Goal: Obtain resource: Obtain resource

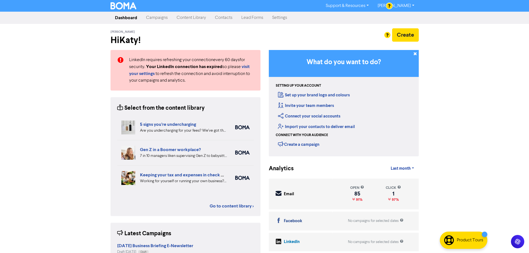
click at [197, 22] on link "Content Library" at bounding box center [191, 17] width 38 height 11
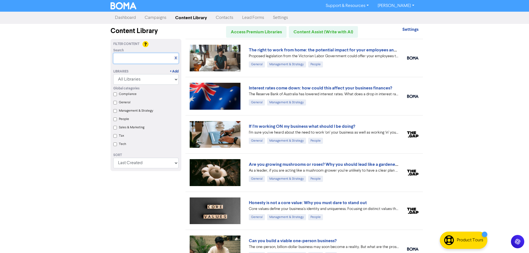
click at [147, 58] on input "text" at bounding box center [145, 58] width 65 height 11
paste input "Undercharging"
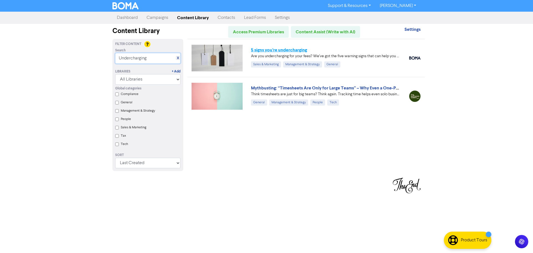
type input "Undercharging"
click at [297, 51] on link "5 signs you’re undercharging" at bounding box center [279, 50] width 56 height 6
